Goal: Transaction & Acquisition: Download file/media

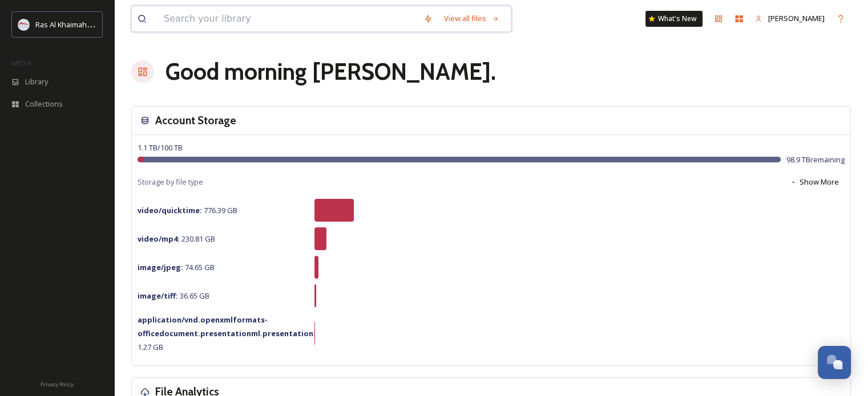
click at [199, 21] on input at bounding box center [288, 18] width 260 height 25
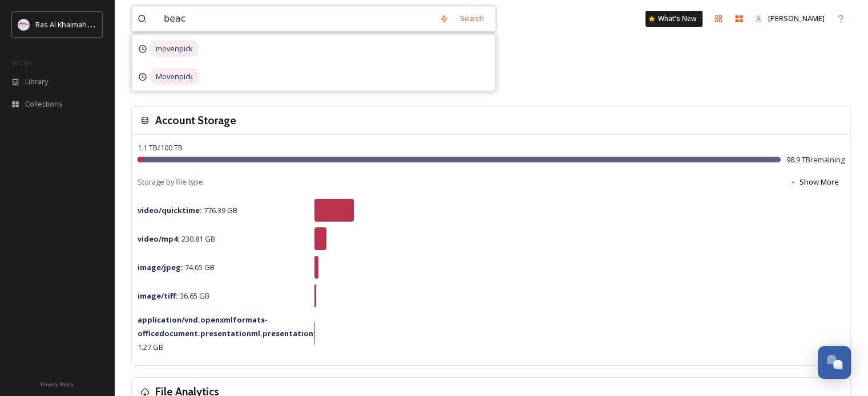
type input "beach"
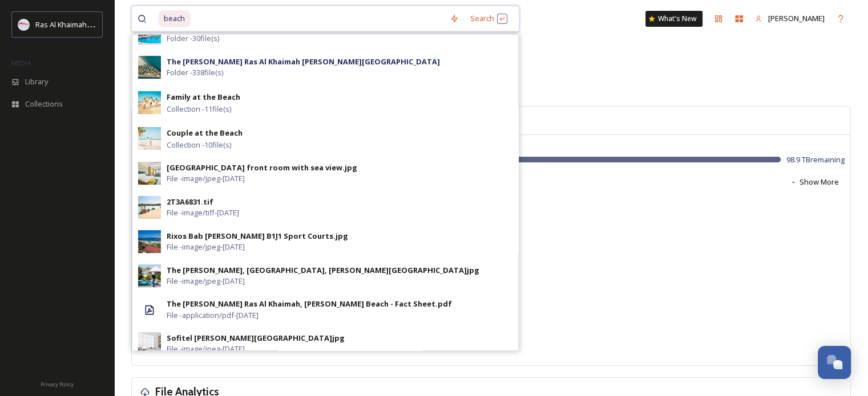
scroll to position [365, 0]
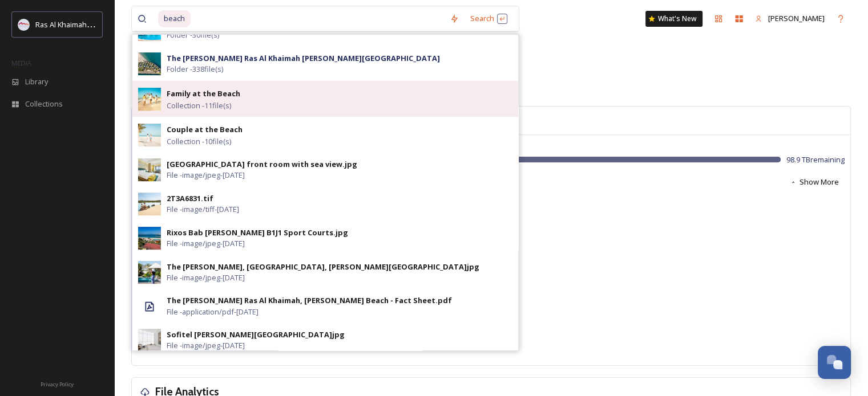
click at [203, 104] on span "Collection - 11 file(s)" at bounding box center [199, 105] width 64 height 11
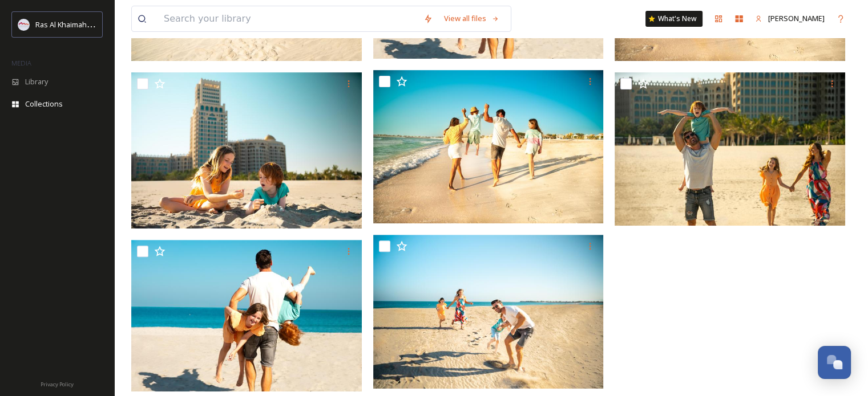
scroll to position [190, 0]
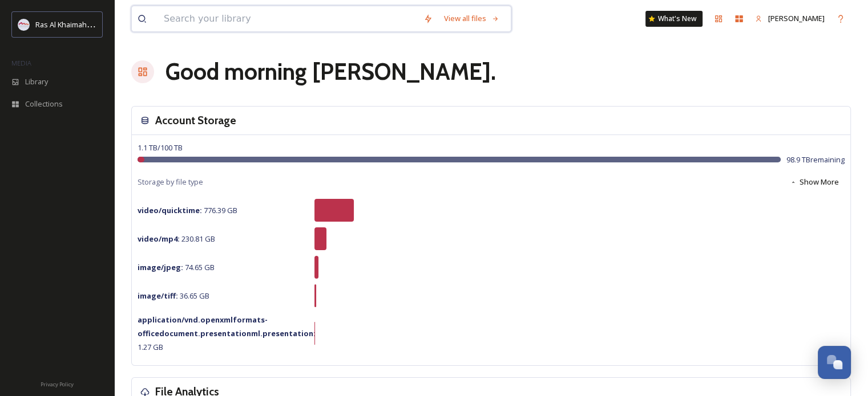
click at [208, 26] on input at bounding box center [288, 18] width 260 height 25
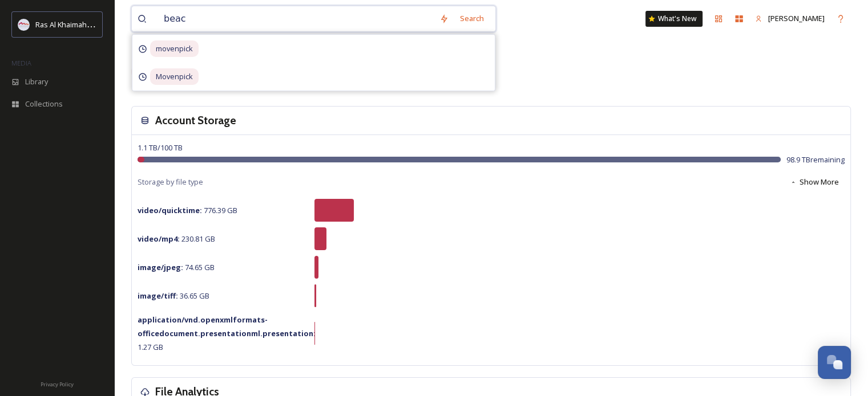
type input "beach"
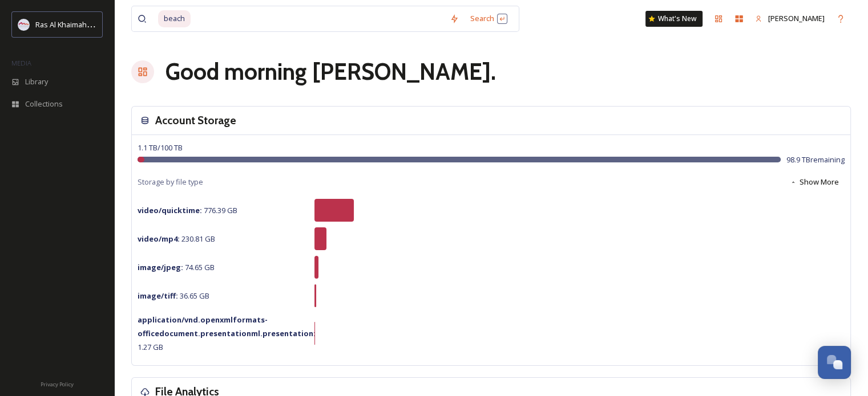
click at [605, 85] on div "Good morning [PERSON_NAME] ." at bounding box center [490, 72] width 719 height 34
click at [38, 76] on span "Library" at bounding box center [36, 81] width 23 height 11
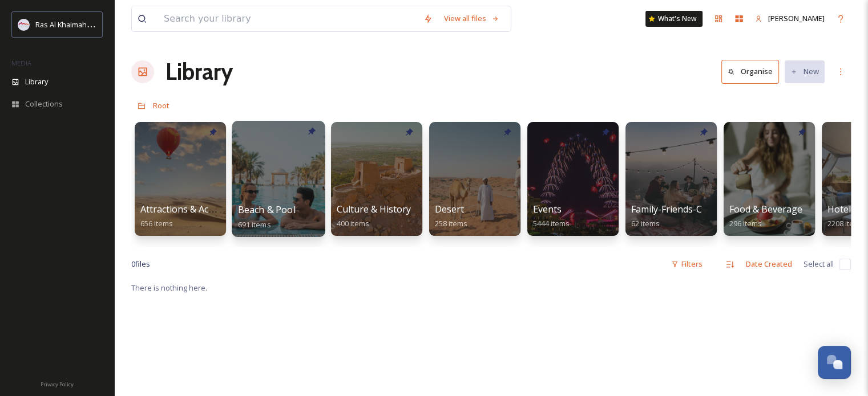
click at [276, 188] on div at bounding box center [278, 179] width 93 height 116
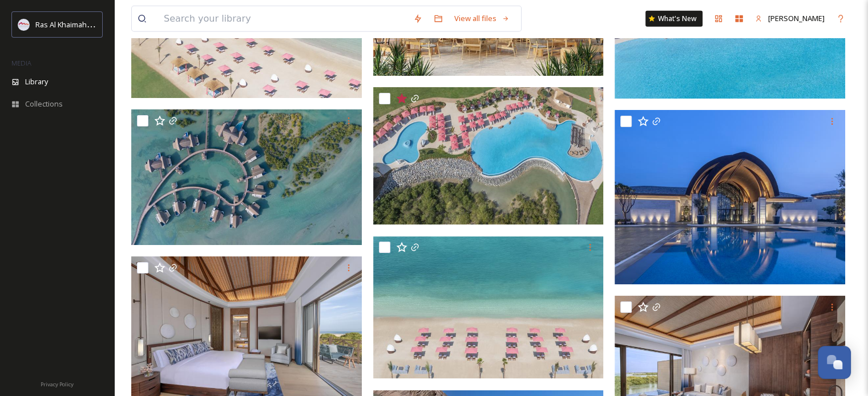
scroll to position [3098, 0]
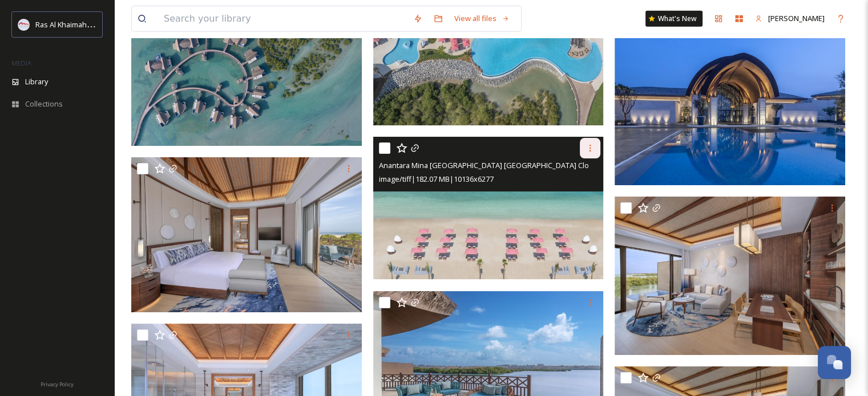
click at [589, 152] on div at bounding box center [590, 148] width 21 height 21
click at [571, 193] on span "Download" at bounding box center [576, 196] width 35 height 11
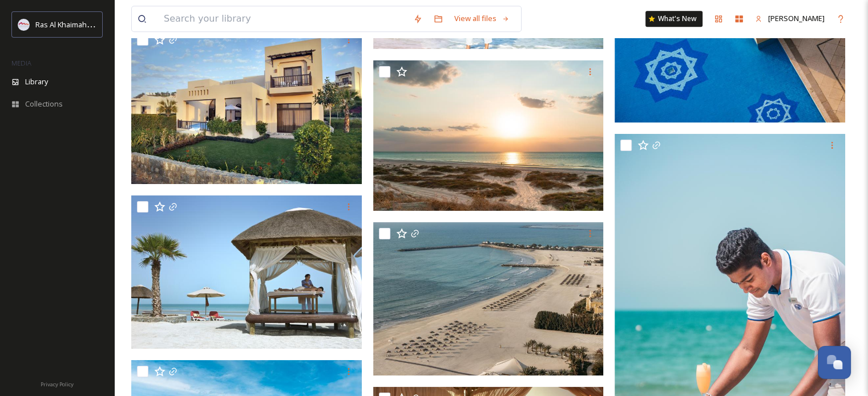
scroll to position [18358, 0]
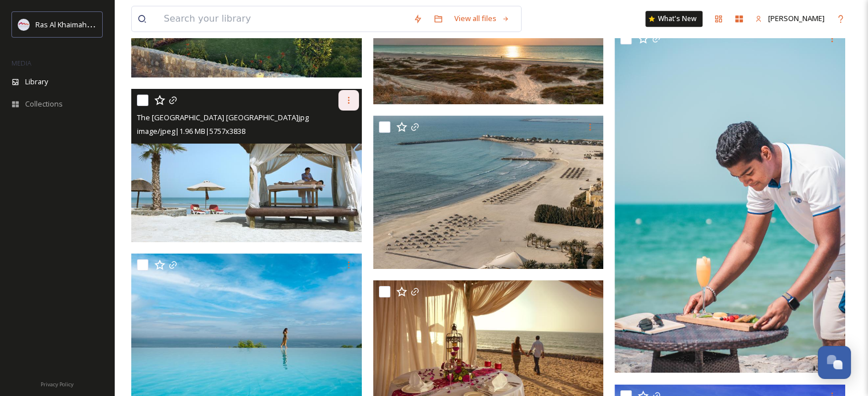
click at [346, 103] on icon at bounding box center [348, 100] width 9 height 9
click at [336, 146] on span "Download" at bounding box center [335, 147] width 35 height 11
click at [266, 169] on img at bounding box center [246, 166] width 230 height 154
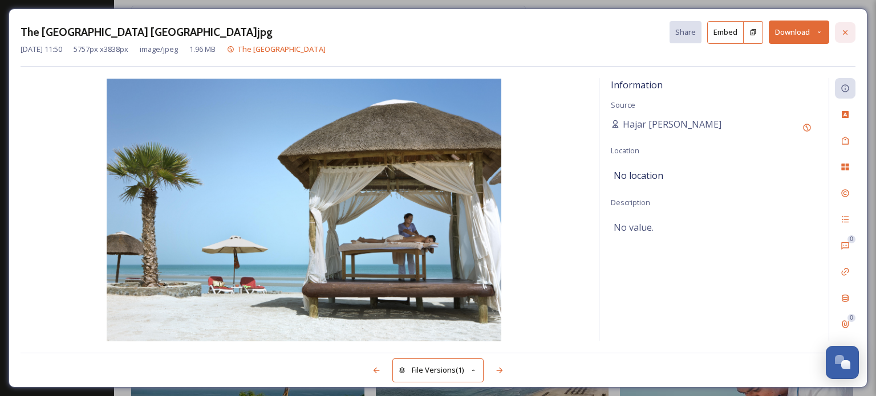
click at [844, 36] on icon at bounding box center [845, 32] width 9 height 9
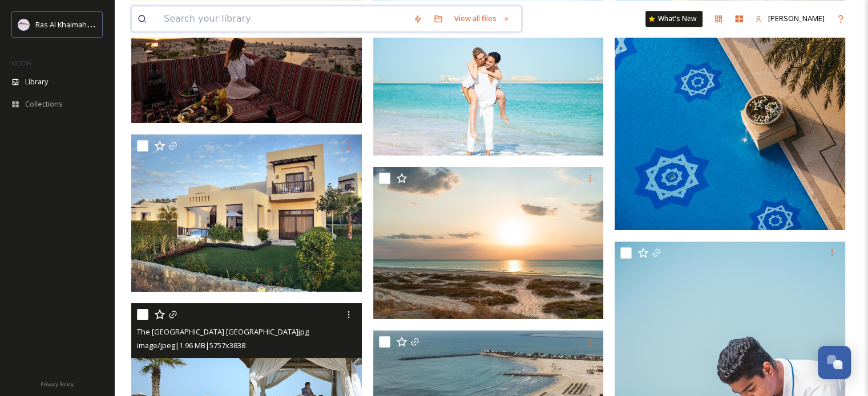
click at [242, 18] on input at bounding box center [282, 18] width 249 height 25
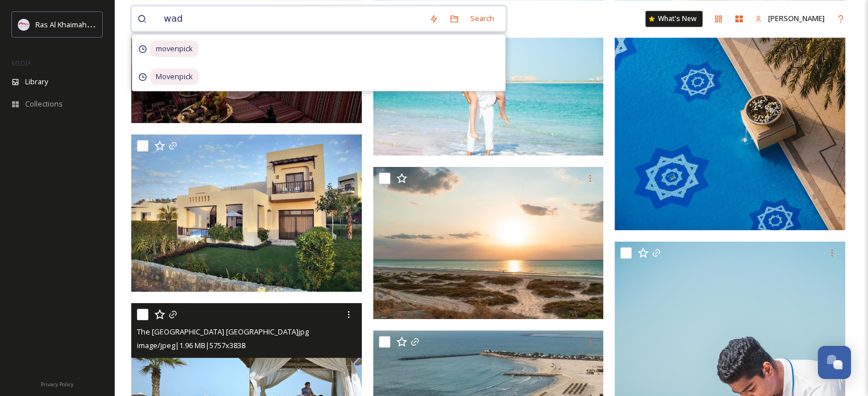
type input "wadi"
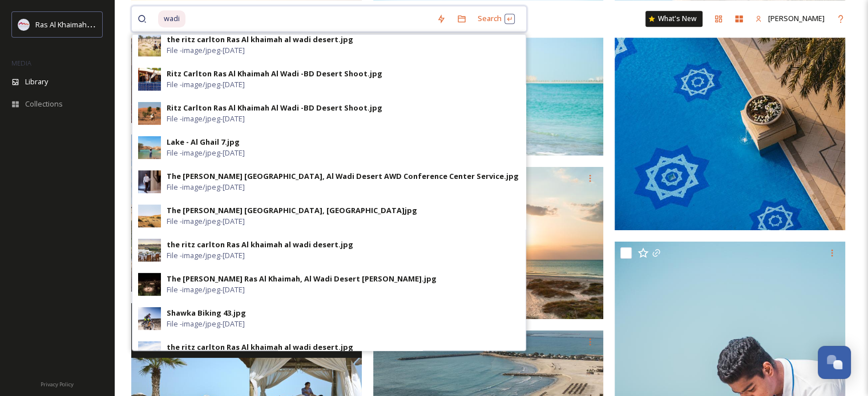
scroll to position [422, 0]
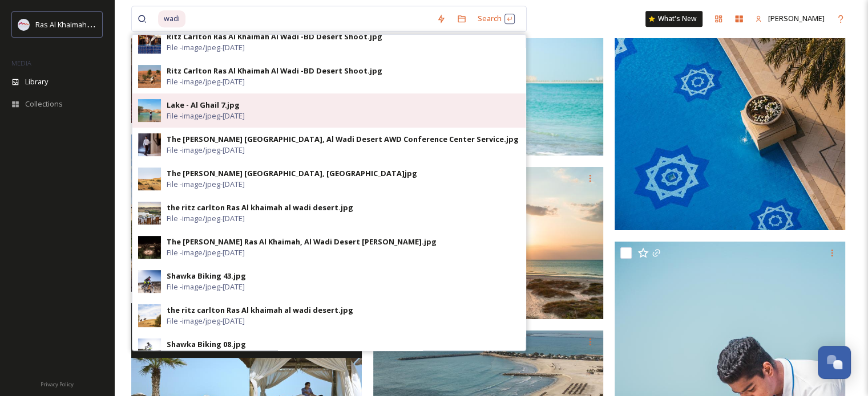
click at [268, 103] on div "Lake - Al Ghail 7.jpg File - image/jpeg - [DATE]" at bounding box center [343, 111] width 353 height 22
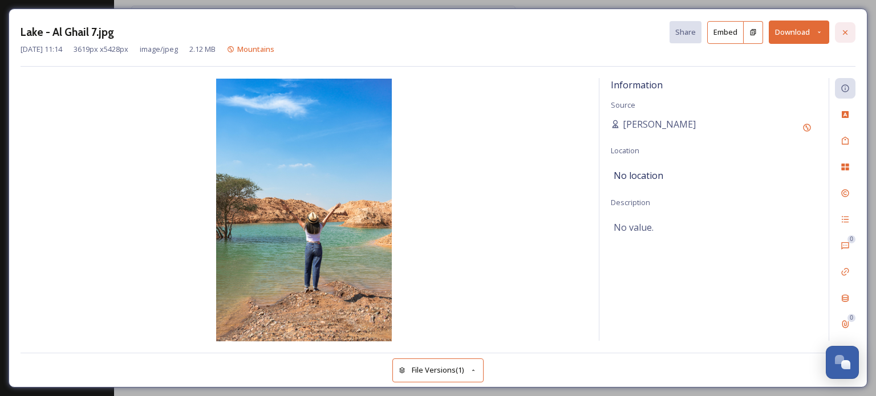
click at [847, 31] on icon at bounding box center [845, 32] width 9 height 9
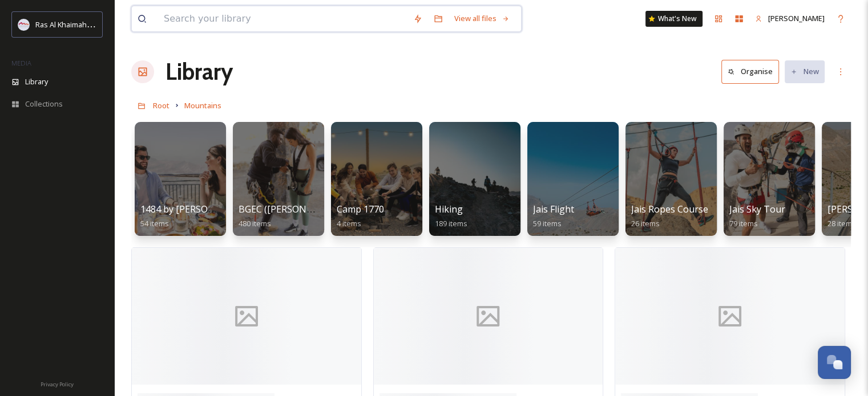
click at [291, 16] on input at bounding box center [282, 18] width 249 height 25
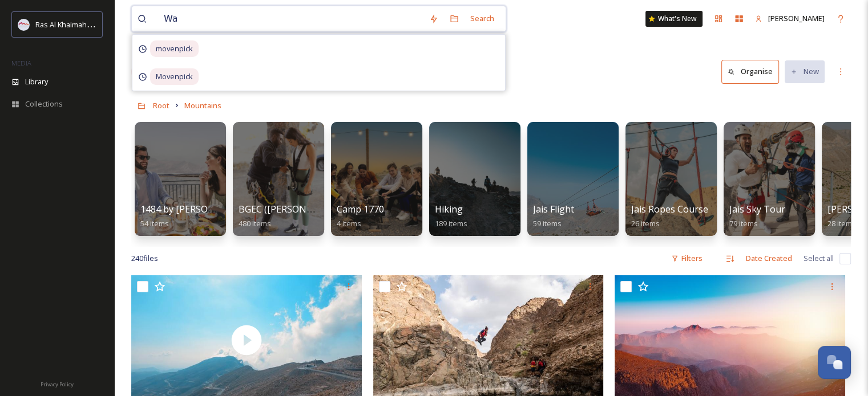
type input "W"
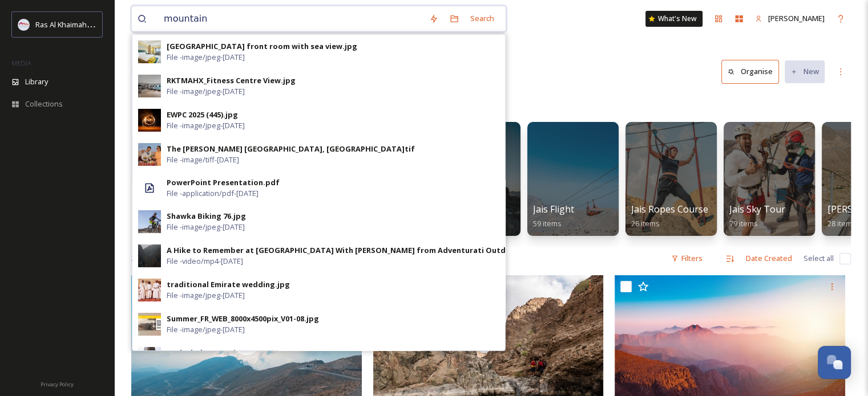
type input "mountains"
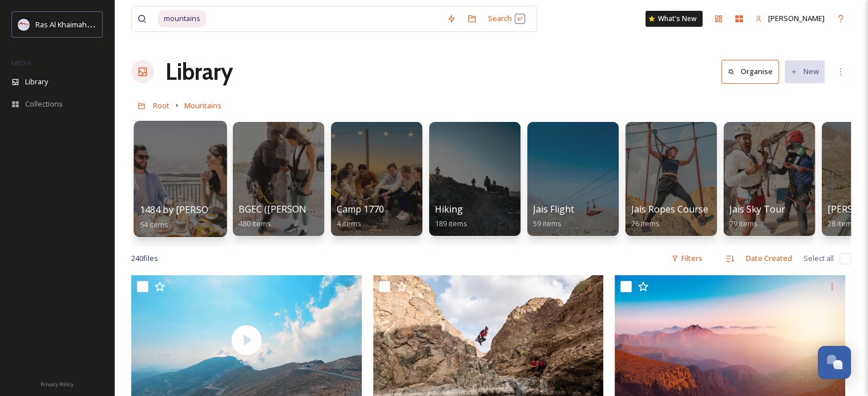
click at [180, 175] on div at bounding box center [179, 179] width 93 height 116
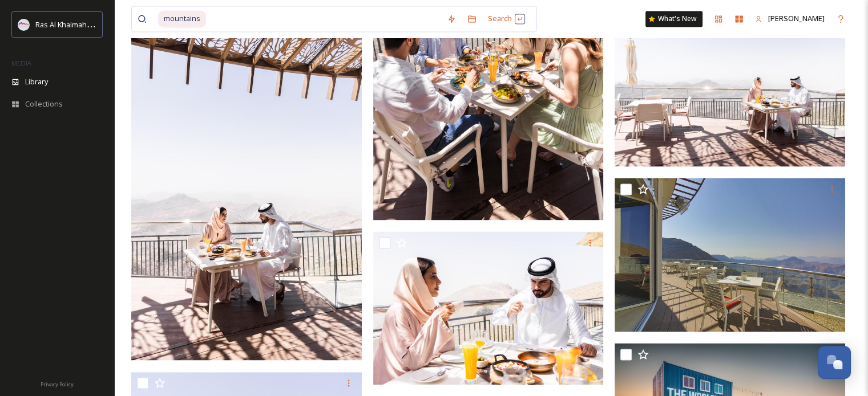
scroll to position [1672, 0]
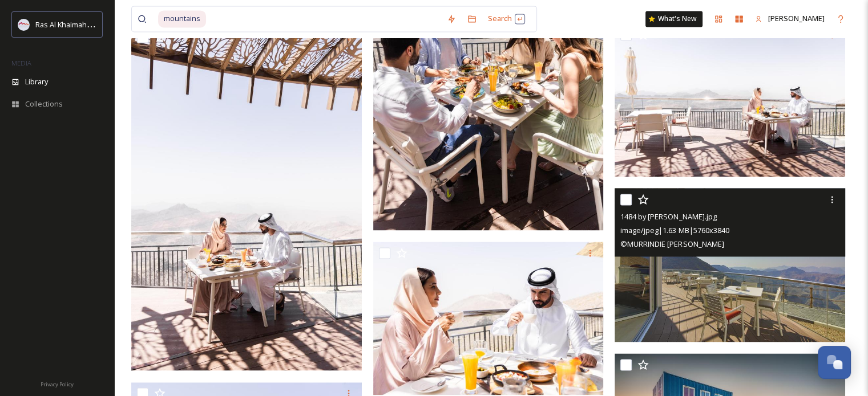
click at [785, 262] on img at bounding box center [729, 265] width 230 height 154
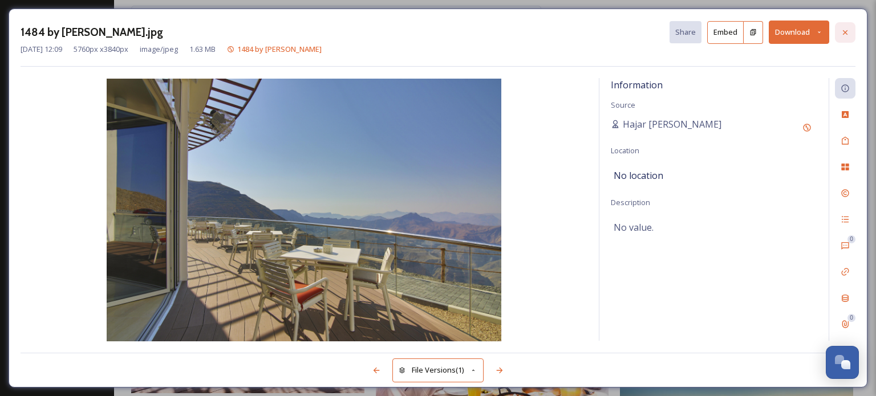
click at [846, 36] on icon at bounding box center [845, 32] width 9 height 9
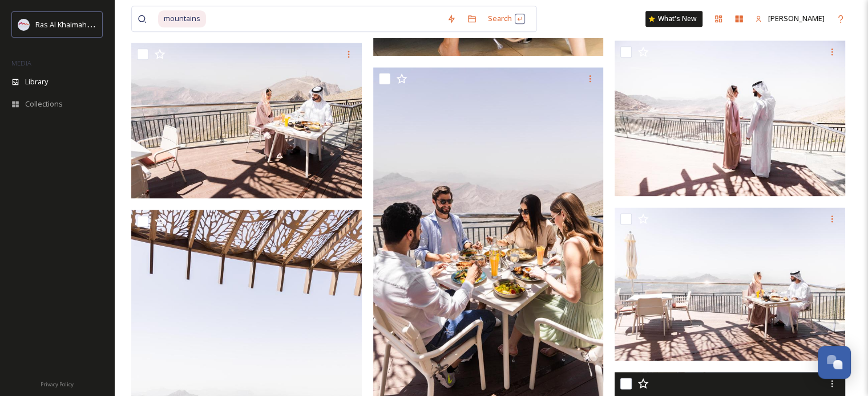
scroll to position [1495, 0]
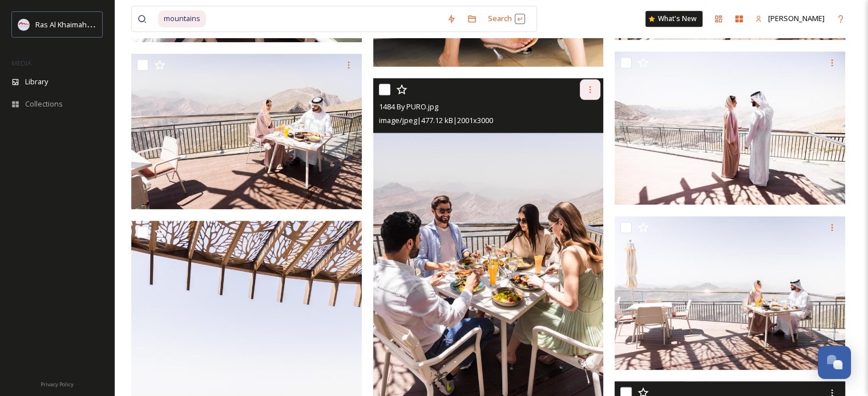
click at [591, 90] on icon at bounding box center [589, 89] width 9 height 9
click at [582, 139] on span "Download" at bounding box center [576, 137] width 35 height 11
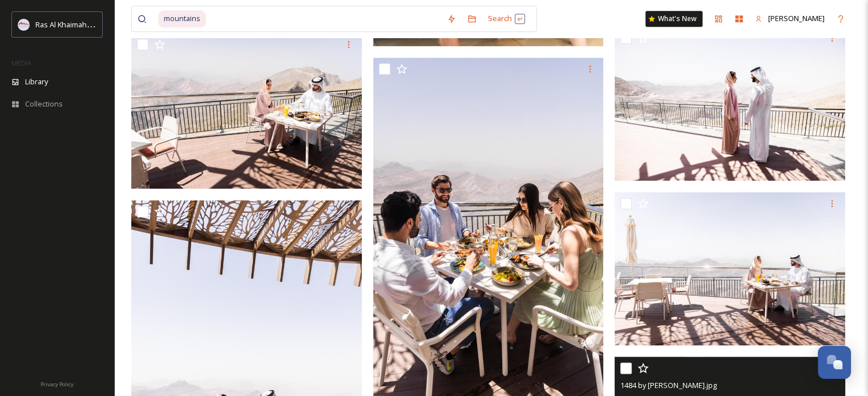
scroll to position [1532, 0]
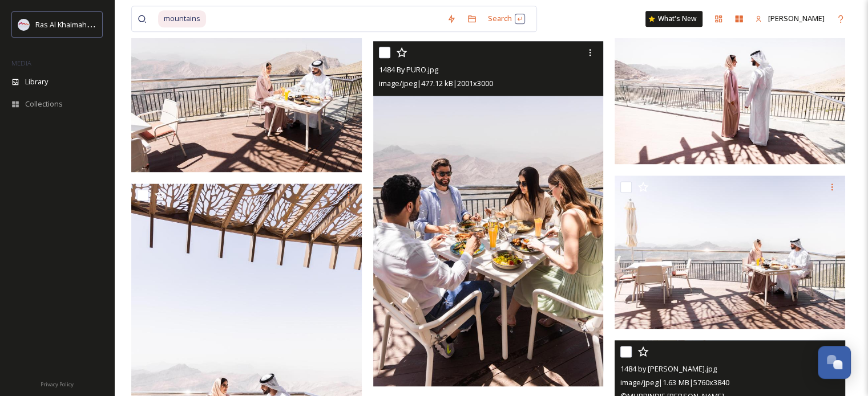
click at [543, 224] on img at bounding box center [488, 213] width 230 height 345
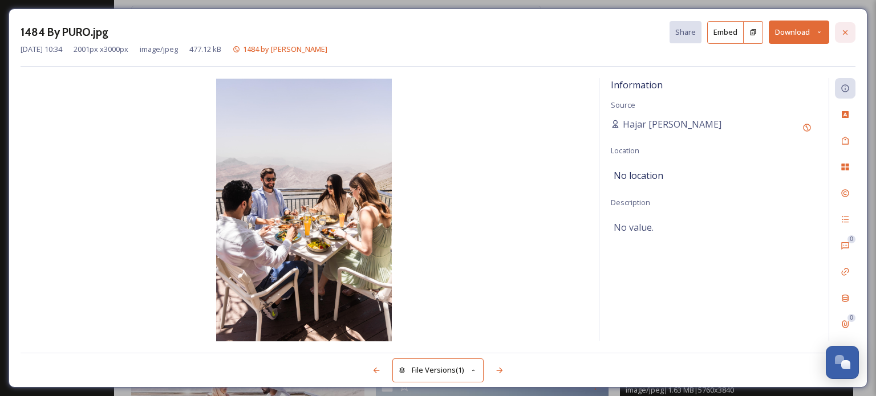
click at [846, 31] on icon at bounding box center [845, 32] width 9 height 9
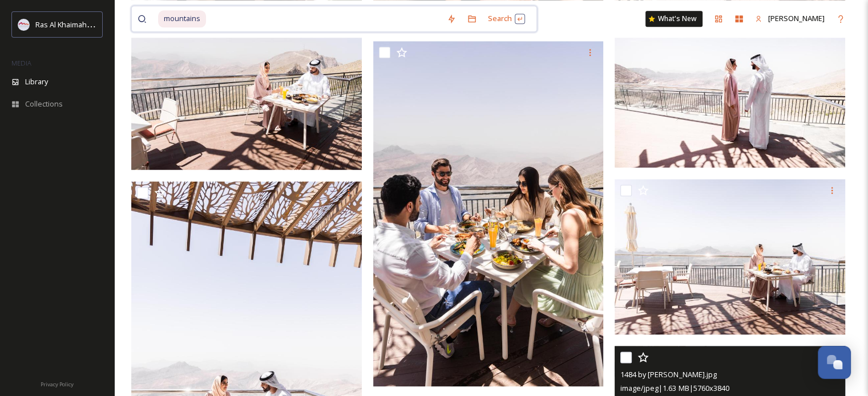
click at [212, 22] on input at bounding box center [324, 18] width 234 height 25
type input "m"
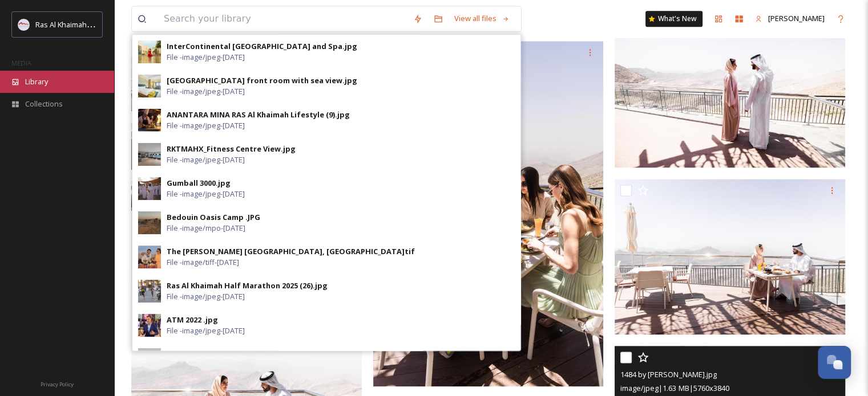
click at [46, 73] on div "Library" at bounding box center [57, 82] width 114 height 22
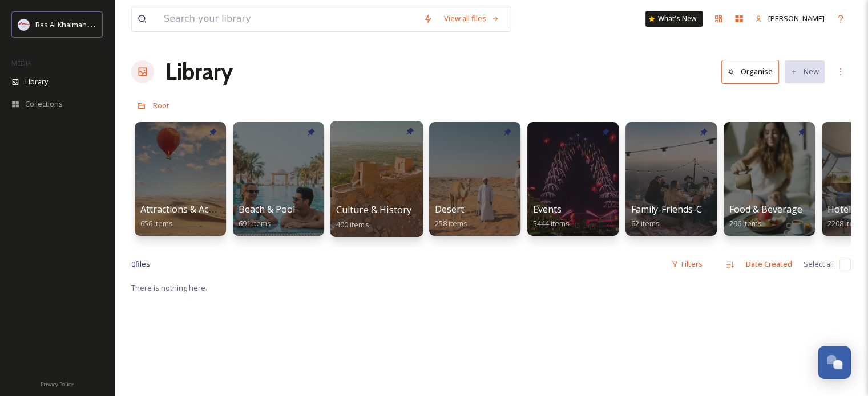
click at [367, 185] on div at bounding box center [376, 179] width 93 height 116
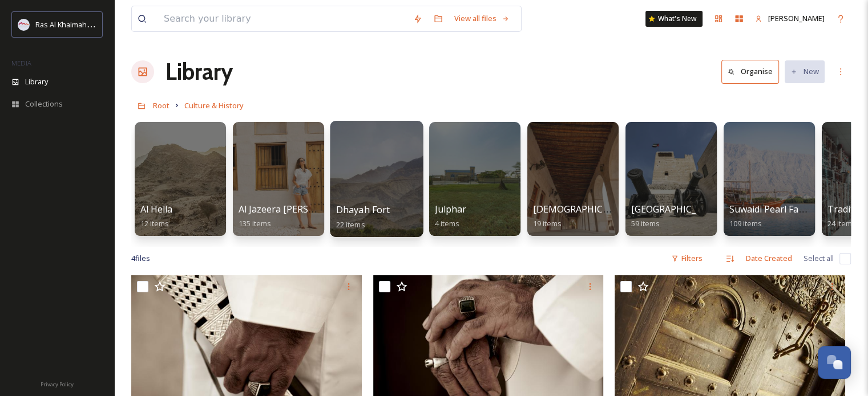
click at [384, 175] on div at bounding box center [376, 179] width 93 height 116
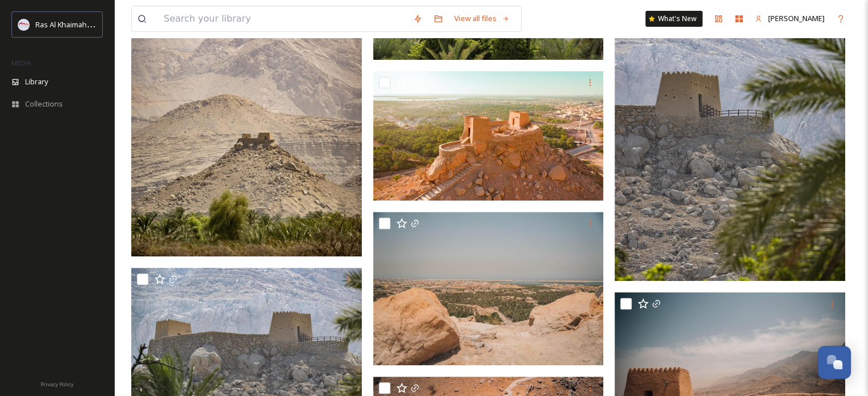
scroll to position [361, 0]
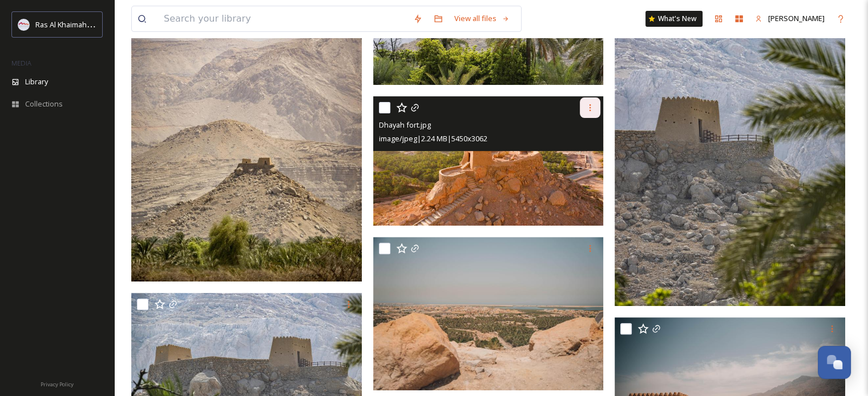
click at [586, 109] on icon at bounding box center [589, 107] width 9 height 9
click at [578, 150] on span "Download" at bounding box center [576, 154] width 35 height 11
click at [540, 190] on img at bounding box center [488, 161] width 230 height 130
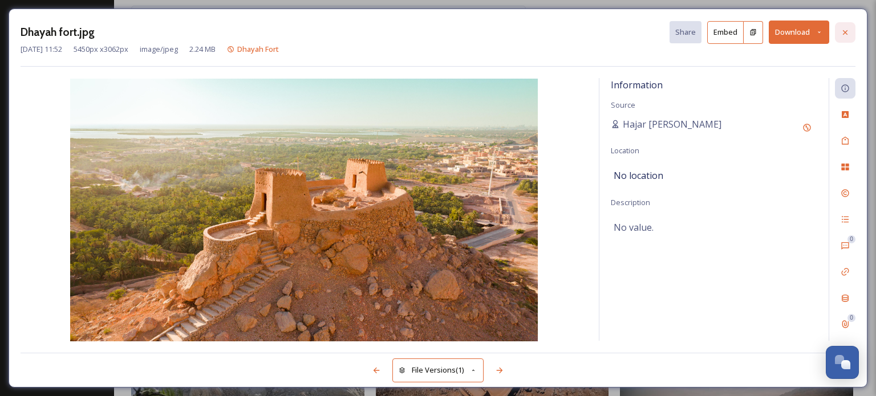
click at [851, 30] on div at bounding box center [845, 32] width 21 height 21
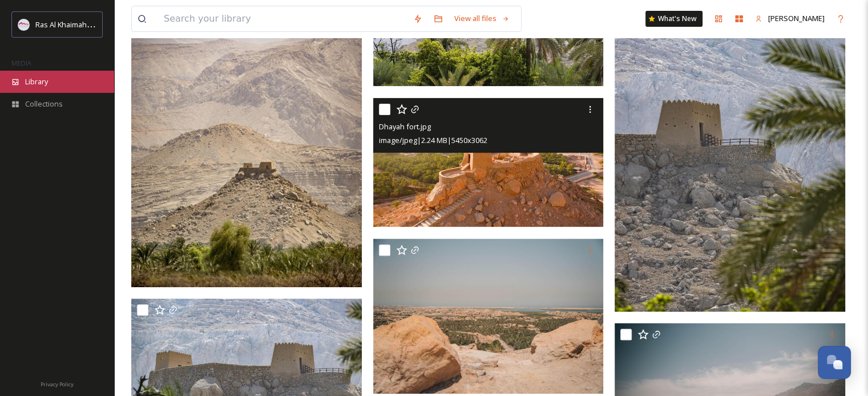
click at [34, 77] on span "Library" at bounding box center [36, 81] width 23 height 11
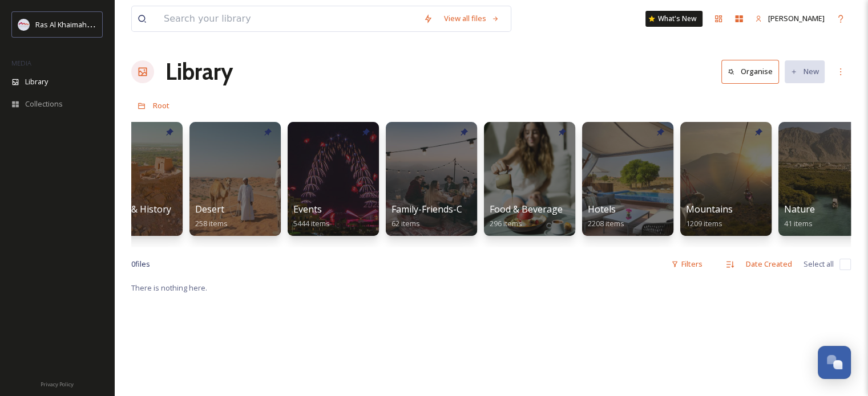
scroll to position [0, 396]
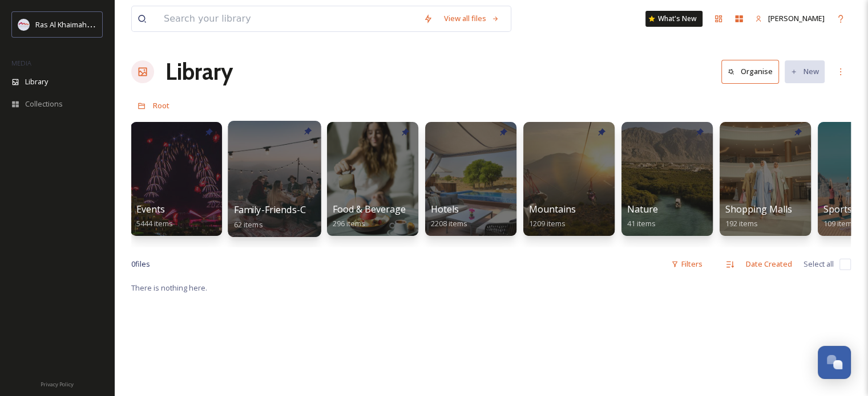
click at [269, 183] on div at bounding box center [274, 179] width 93 height 116
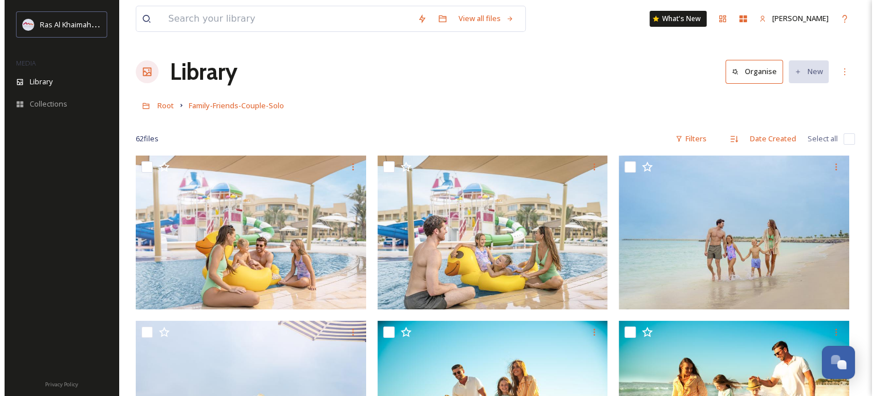
scroll to position [4, 0]
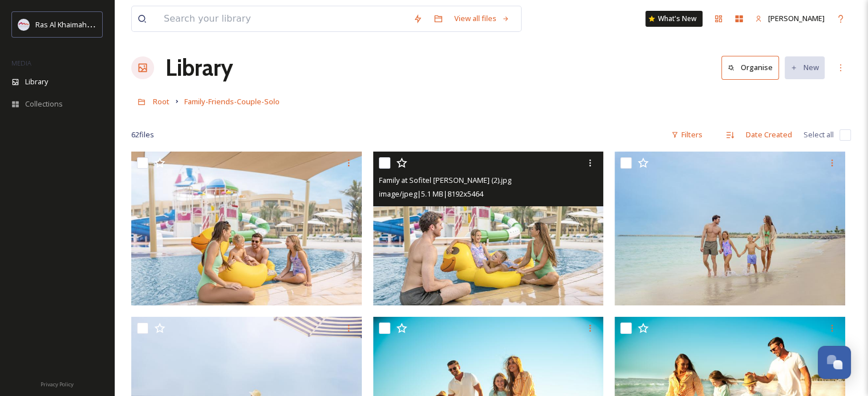
click at [527, 190] on div "image/jpeg | 5.1 MB | 8192 x 5464" at bounding box center [490, 194] width 222 height 14
click at [548, 248] on img at bounding box center [488, 229] width 230 height 154
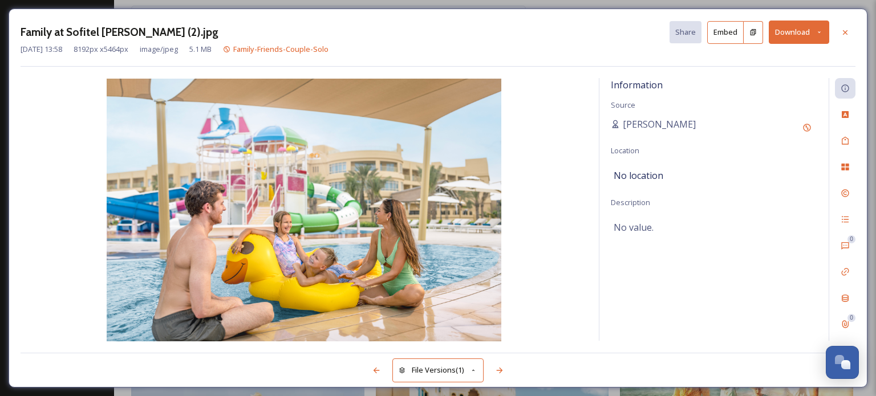
click at [821, 29] on icon at bounding box center [819, 32] width 7 height 7
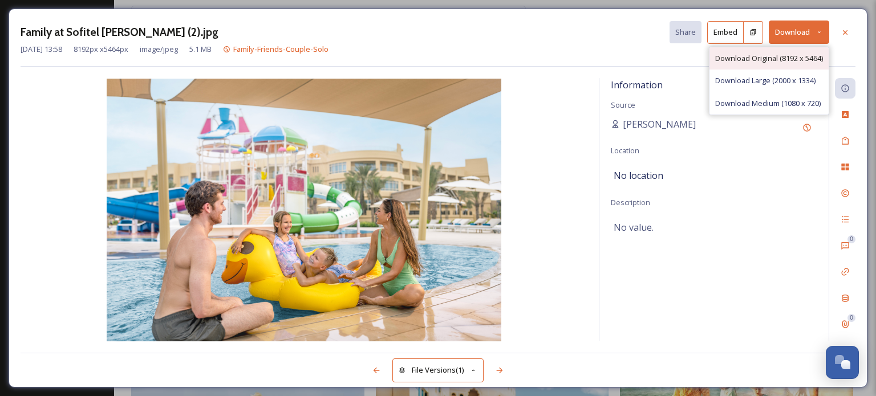
click at [795, 56] on span "Download Original (8192 x 5464)" at bounding box center [769, 58] width 108 height 11
